Goal: Check status: Check status

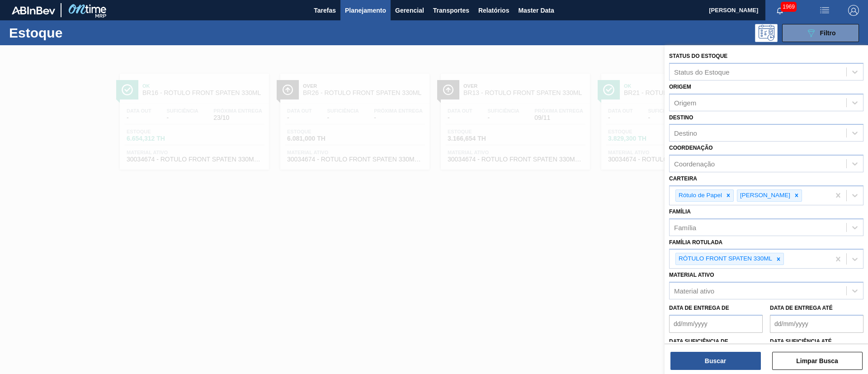
drag, startPoint x: 777, startPoint y: 264, endPoint x: 763, endPoint y: 246, distance: 22.2
click at [775, 260] on div at bounding box center [778, 258] width 10 height 11
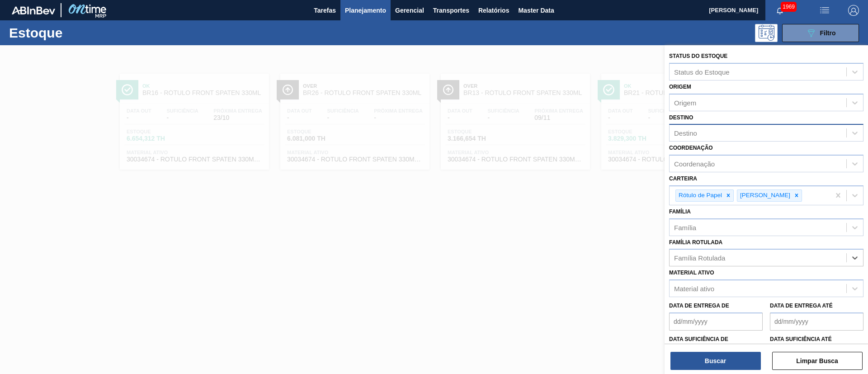
click at [694, 134] on div "Destino" at bounding box center [685, 133] width 23 height 8
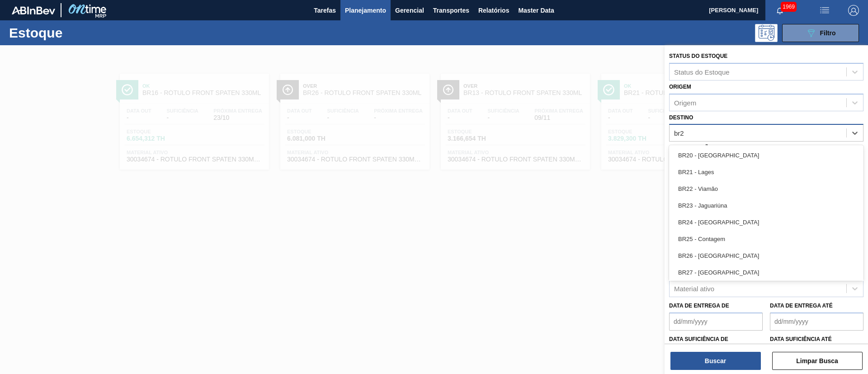
type input "br26"
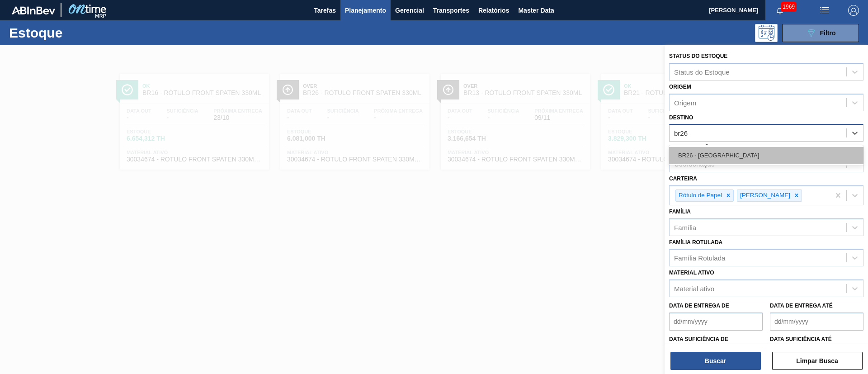
click at [705, 152] on div "BR26 - Uberlândia" at bounding box center [766, 155] width 194 height 17
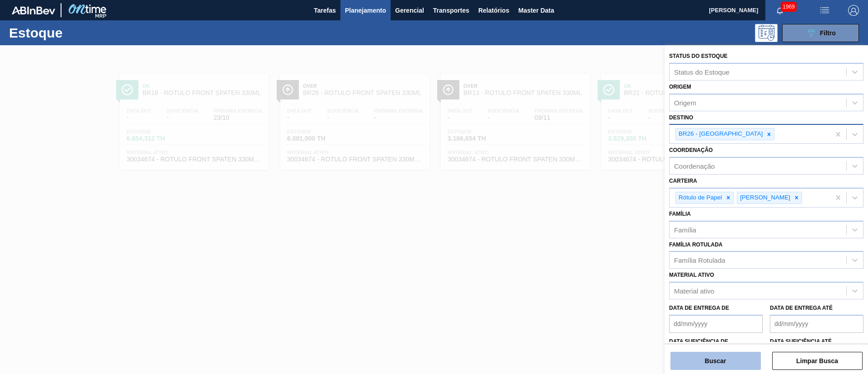
click at [737, 361] on button "Buscar" at bounding box center [715, 361] width 90 height 18
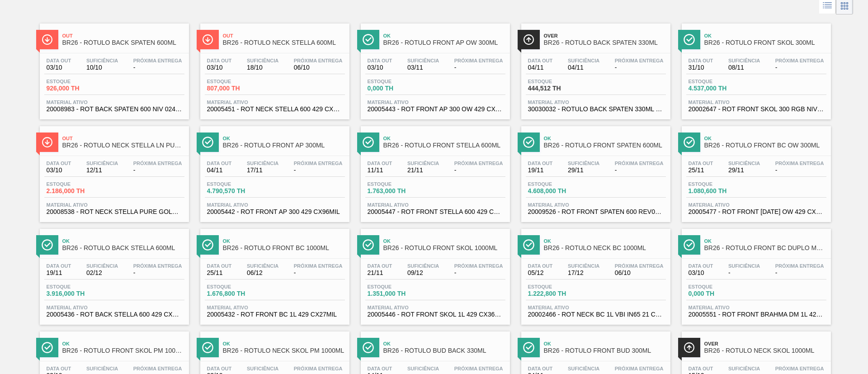
scroll to position [68, 0]
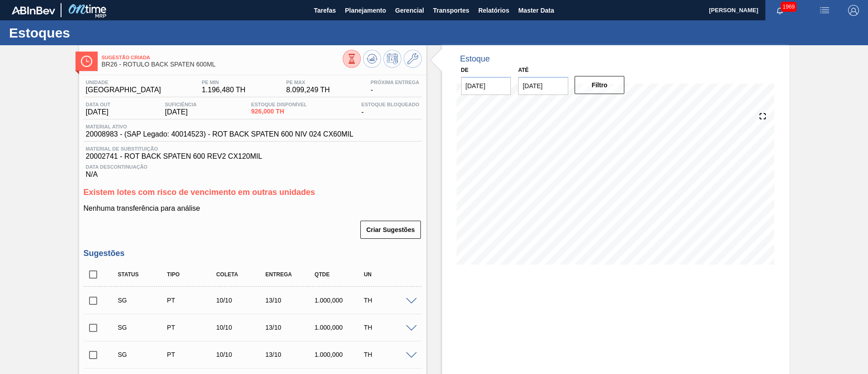
click at [96, 275] on input "checkbox" at bounding box center [93, 274] width 19 height 19
checkbox input "true"
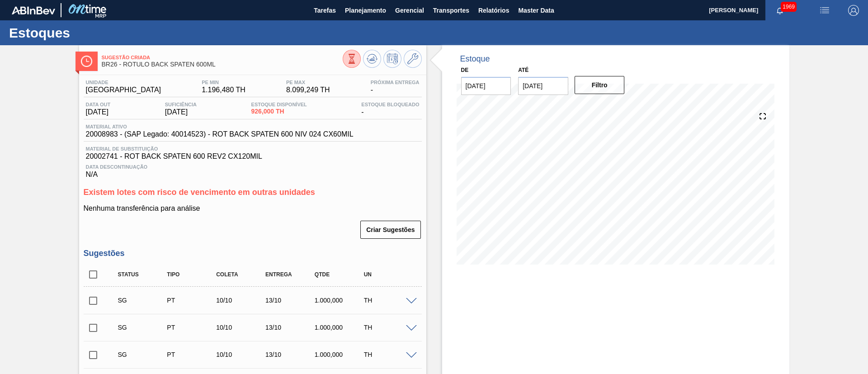
checkbox input "true"
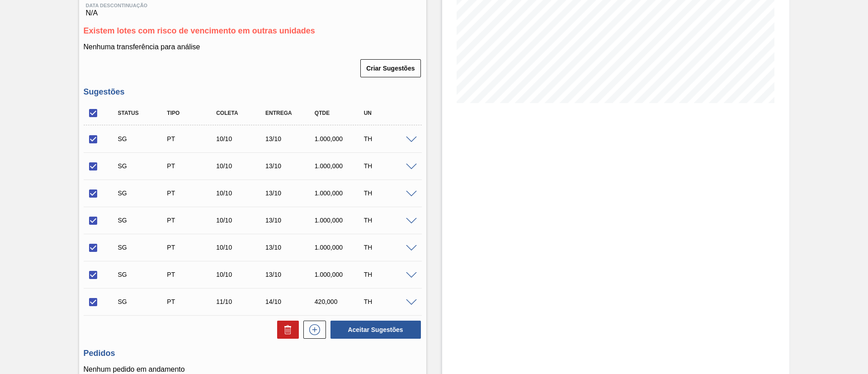
scroll to position [242, 0]
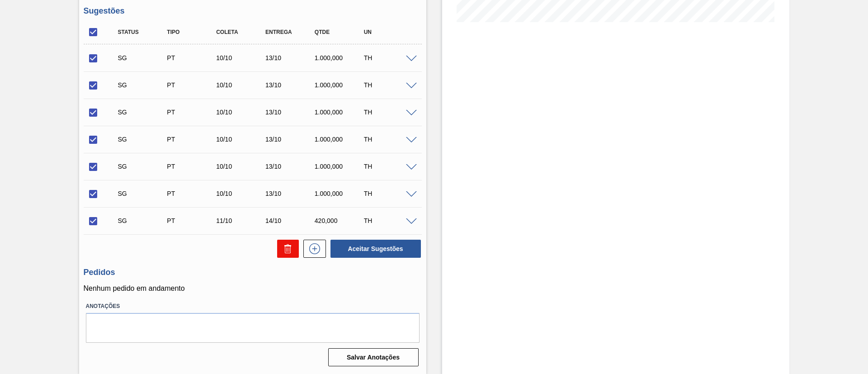
click at [281, 241] on button at bounding box center [288, 248] width 22 height 18
checkbox input "false"
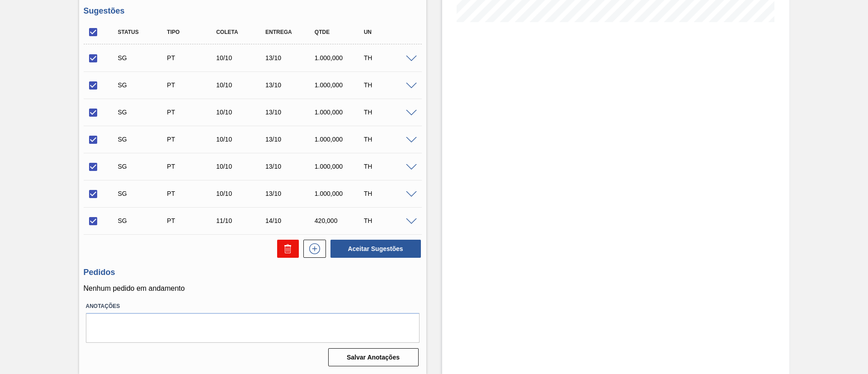
checkbox input "false"
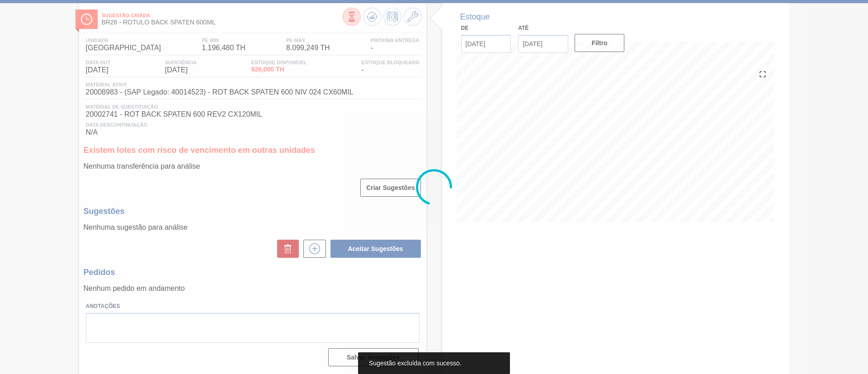
scroll to position [42, 0]
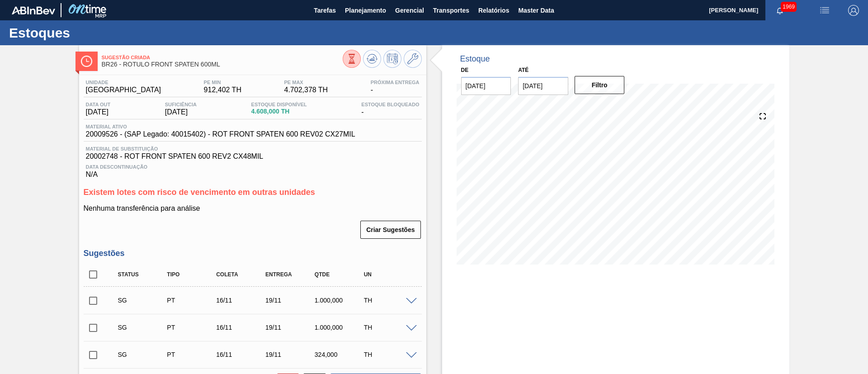
click at [348, 57] on icon at bounding box center [352, 59] width 10 height 10
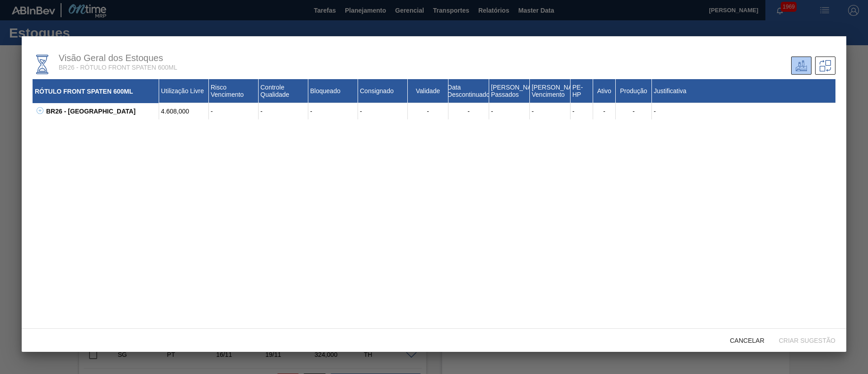
click at [38, 115] on button at bounding box center [38, 111] width 9 height 9
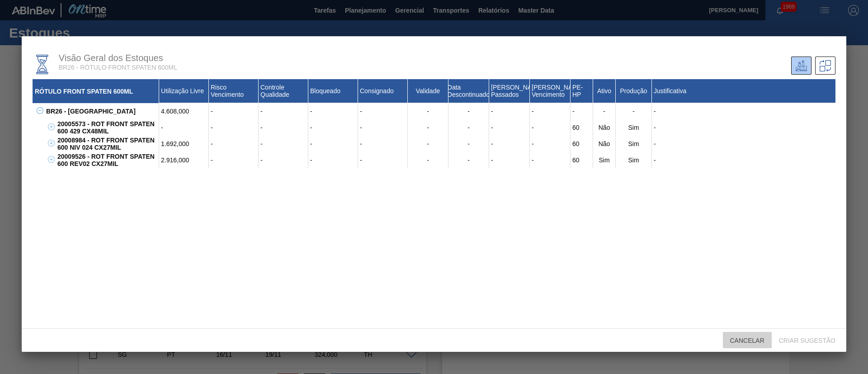
click at [755, 342] on span "Cancelar" at bounding box center [747, 340] width 49 height 7
